Goal: Information Seeking & Learning: Find specific fact

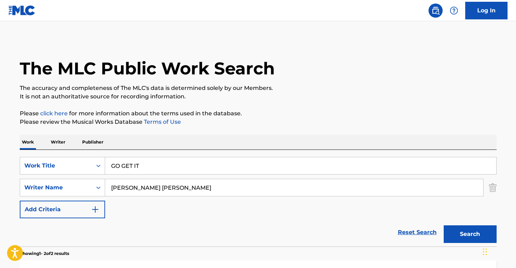
click at [171, 171] on input "GO GET IT" at bounding box center [300, 165] width 391 height 17
paste input "alongside you"
type input "alongside you"
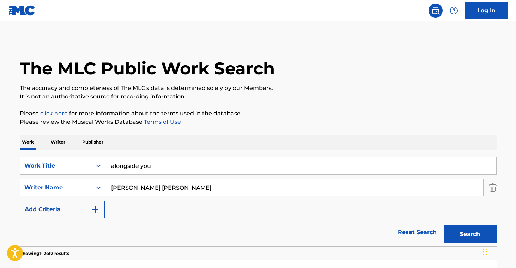
click at [216, 193] on input "[PERSON_NAME] [PERSON_NAME]" at bounding box center [294, 187] width 378 height 17
click at [216, 189] on input "[PERSON_NAME] [PERSON_NAME]" at bounding box center [294, 187] width 378 height 17
paste input "[PERSON_NAME]"
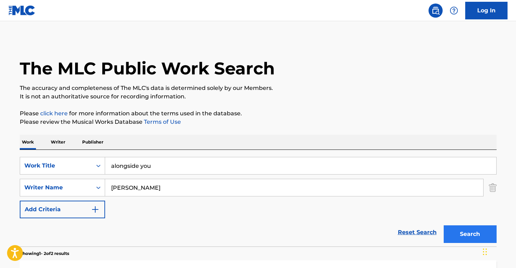
type input "[PERSON_NAME]"
click at [460, 230] on button "Search" at bounding box center [470, 234] width 53 height 18
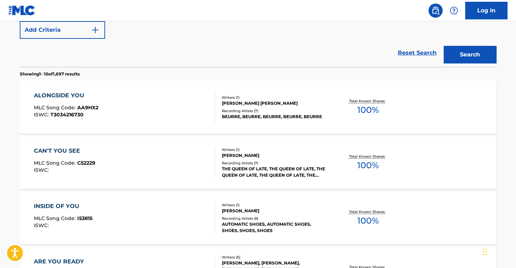
scroll to position [181, 0]
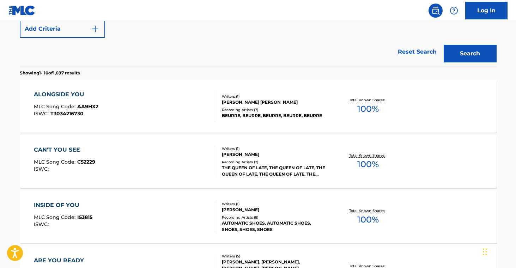
click at [281, 110] on div "Recording Artists ( 7 )" at bounding box center [275, 109] width 107 height 5
